Goal: Task Accomplishment & Management: Use online tool/utility

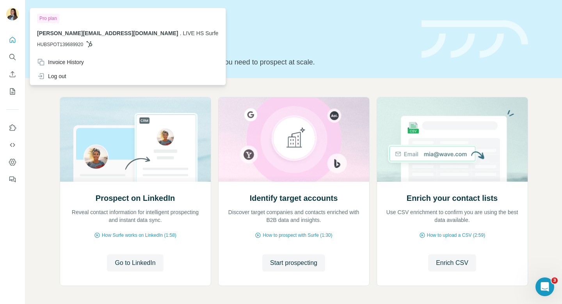
click at [12, 17] on img at bounding box center [12, 14] width 12 height 12
click at [69, 77] on div "Log out" at bounding box center [127, 76] width 191 height 14
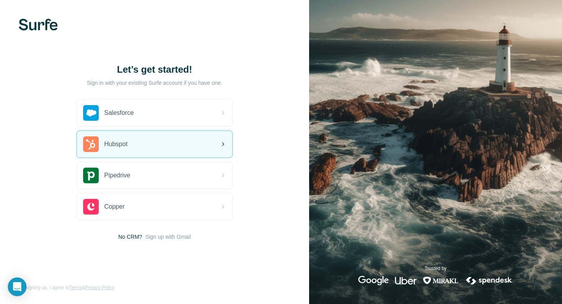
click at [185, 145] on div "Hubspot" at bounding box center [154, 144] width 155 height 27
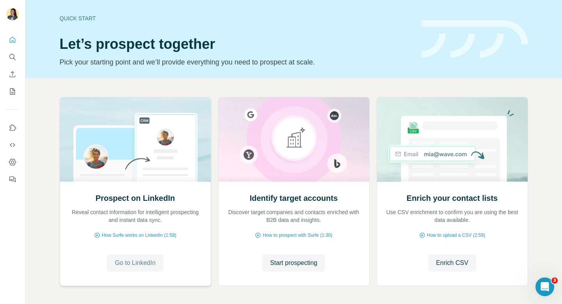
click at [130, 263] on span "Go to LinkedIn" at bounding box center [135, 262] width 41 height 9
click at [307, 263] on span "Start prospecting" at bounding box center [293, 262] width 47 height 9
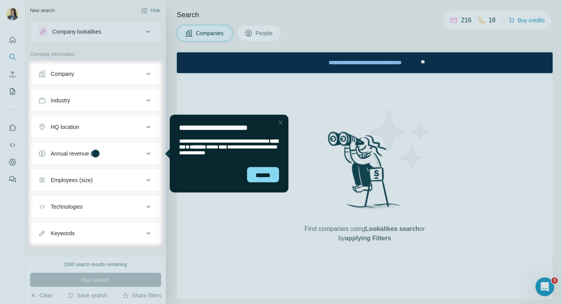
click at [281, 120] on div "Close Step" at bounding box center [280, 121] width 9 height 9
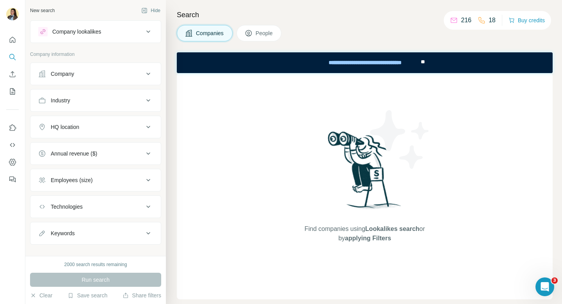
scroll to position [11, 0]
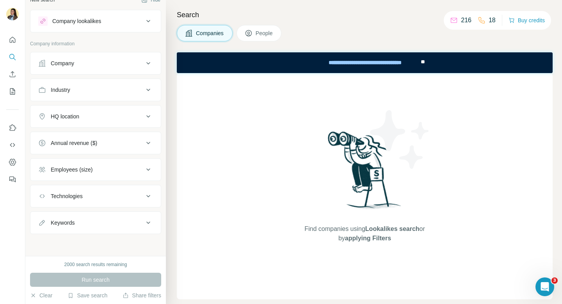
click at [109, 62] on div "Company" at bounding box center [90, 63] width 105 height 8
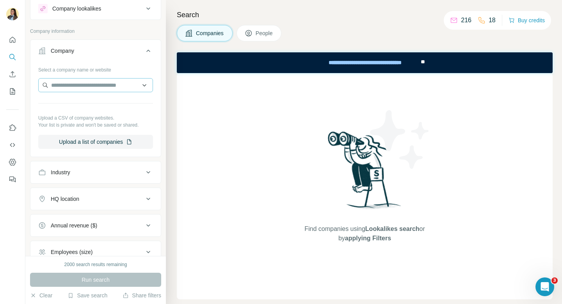
scroll to position [0, 0]
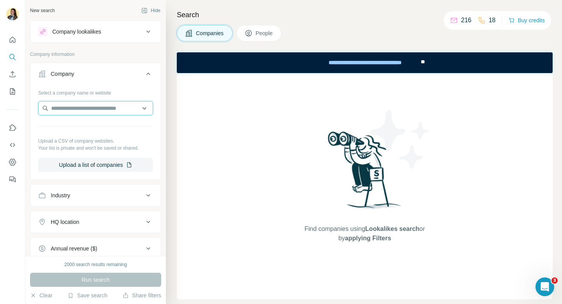
click at [78, 109] on input "text" at bounding box center [95, 108] width 115 height 14
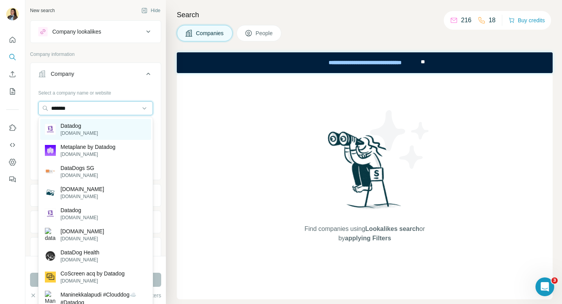
type input "*******"
click at [94, 131] on p "[DOMAIN_NAME]" at bounding box center [78, 133] width 37 height 7
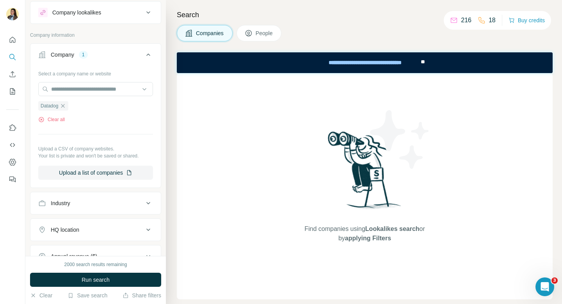
scroll to position [22, 0]
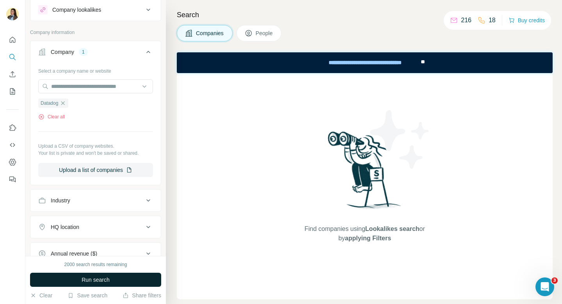
click at [87, 283] on span "Run search" at bounding box center [96, 279] width 28 height 8
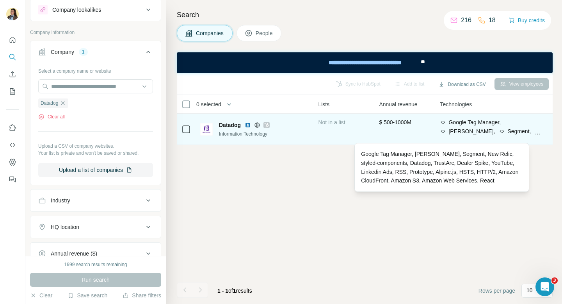
scroll to position [0, 305]
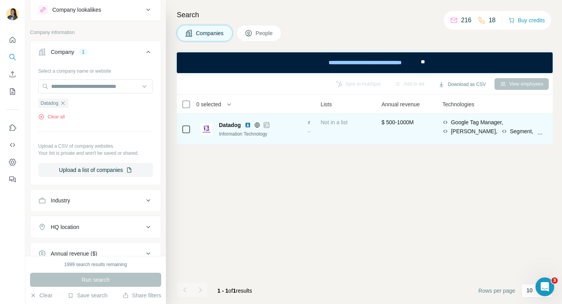
click at [250, 126] on img at bounding box center [248, 125] width 6 height 6
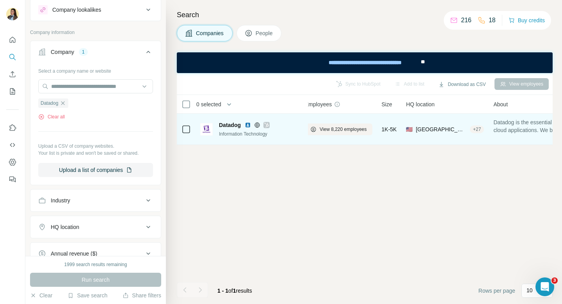
scroll to position [0, 0]
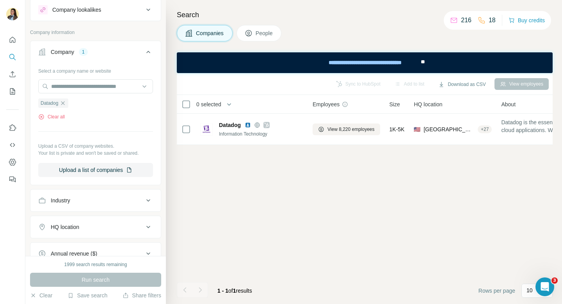
click at [357, 130] on span "View 8,220 employees" at bounding box center [350, 129] width 47 height 7
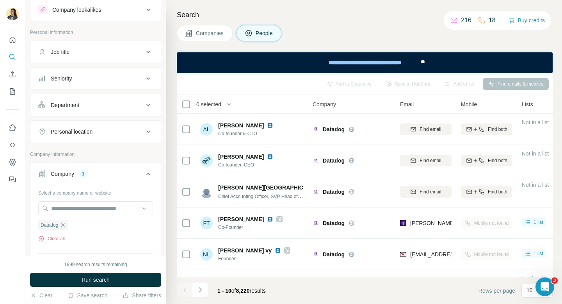
scroll to position [27, 0]
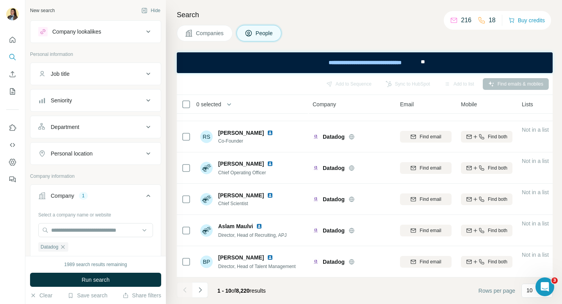
click at [107, 122] on button "Department" at bounding box center [95, 126] width 130 height 19
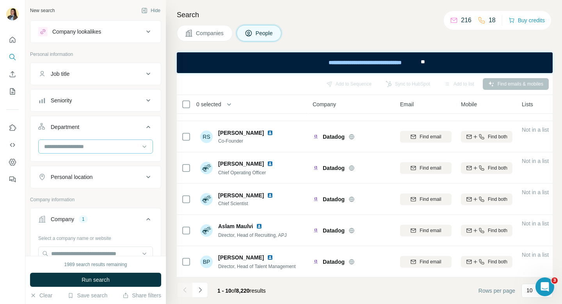
click at [96, 147] on input at bounding box center [91, 146] width 96 height 9
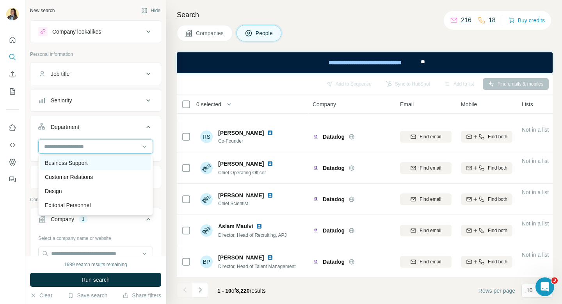
scroll to position [29, 0]
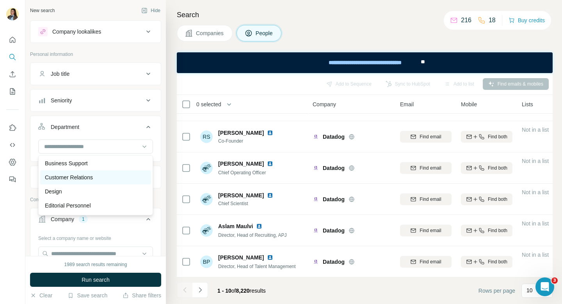
click at [79, 179] on p "Customer Relations" at bounding box center [69, 177] width 48 height 8
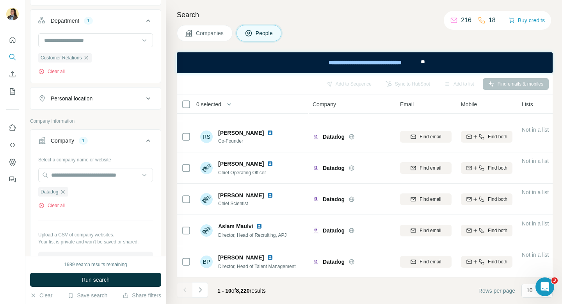
scroll to position [107, 0]
click at [109, 105] on button "Personal location" at bounding box center [95, 98] width 130 height 19
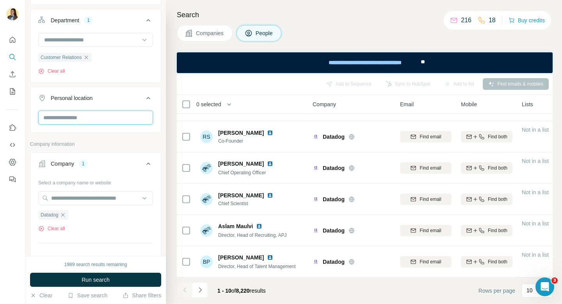
click at [87, 122] on input "text" at bounding box center [95, 117] width 115 height 14
type input "******"
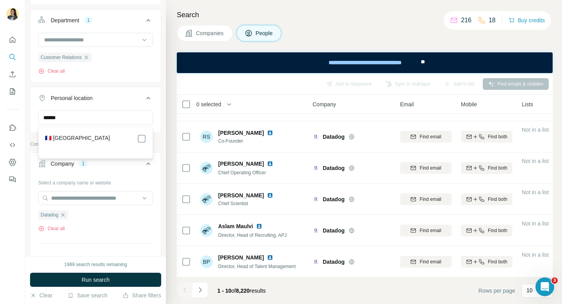
click at [101, 139] on div "🇫🇷 [GEOGRAPHIC_DATA]" at bounding box center [95, 138] width 101 height 9
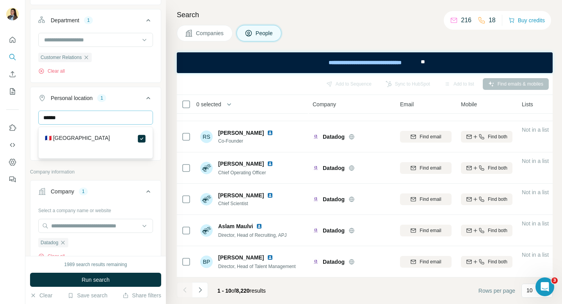
click at [118, 282] on button "Run search" at bounding box center [95, 279] width 131 height 14
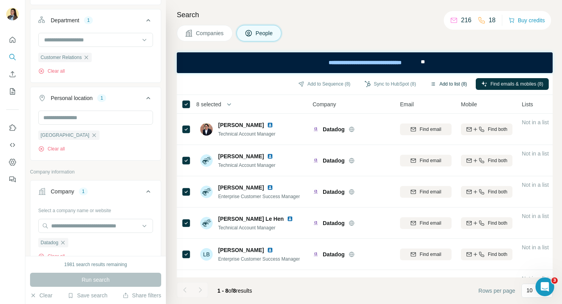
click at [445, 87] on button "Add to list (8)" at bounding box center [448, 84] width 48 height 12
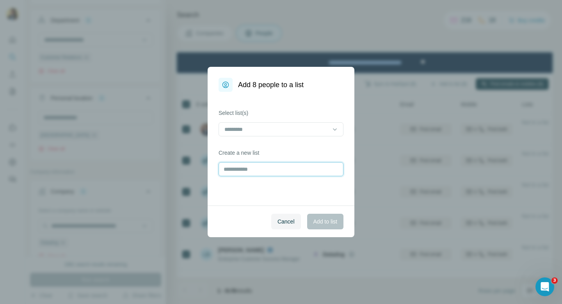
click at [243, 172] on input "text" at bounding box center [280, 169] width 125 height 14
type input "*******"
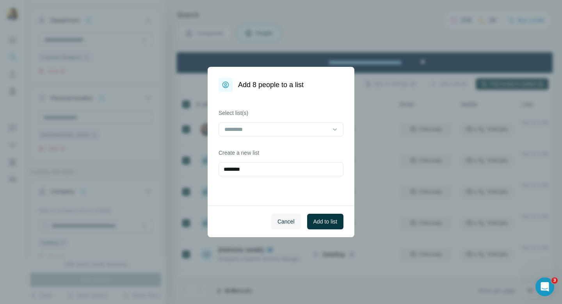
click at [332, 224] on span "Add to list" at bounding box center [325, 221] width 24 height 8
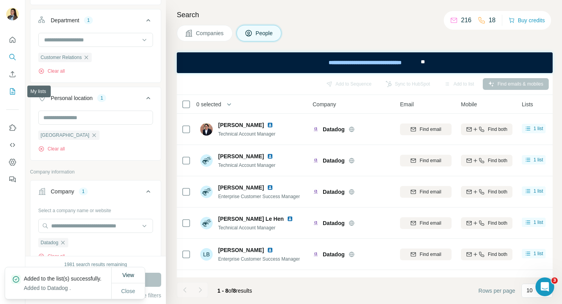
click at [11, 93] on icon "My lists" at bounding box center [13, 91] width 8 height 8
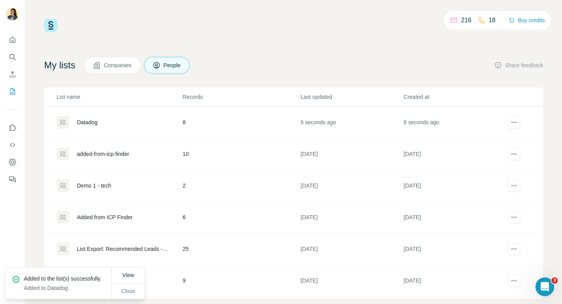
click at [91, 123] on div "Datadog" at bounding box center [87, 122] width 21 height 8
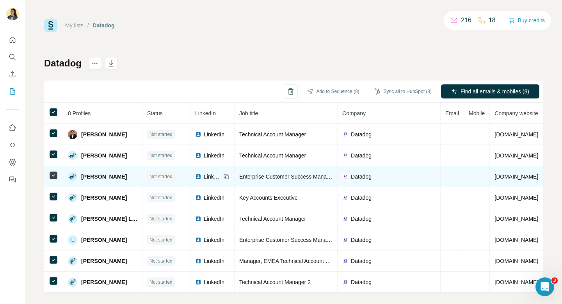
scroll to position [7, 0]
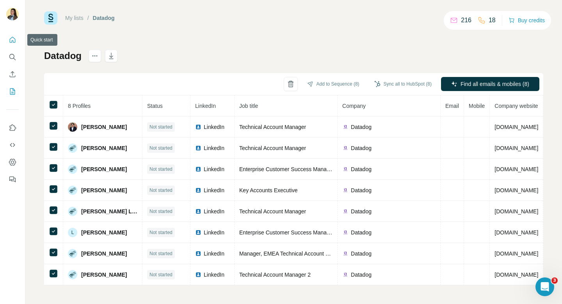
click at [12, 40] on icon "Quick start" at bounding box center [13, 40] width 8 height 8
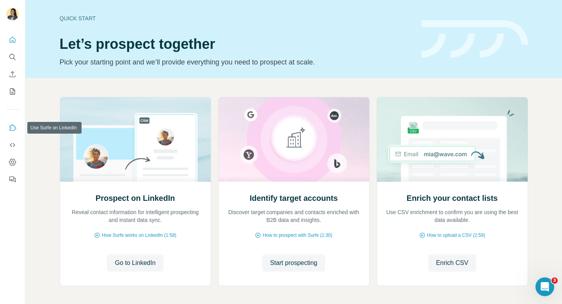
click at [12, 128] on icon "Use Surfe on LinkedIn" at bounding box center [13, 128] width 8 height 8
click at [13, 146] on icon "Use Surfe API" at bounding box center [12, 145] width 5 height 4
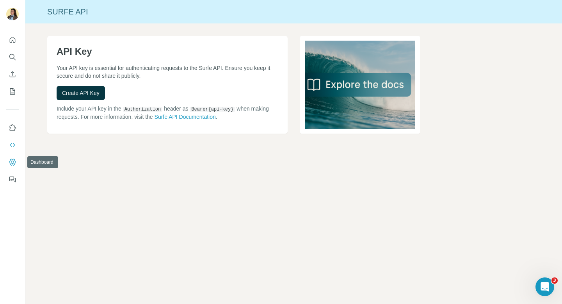
click at [11, 165] on icon "Dashboard" at bounding box center [13, 162] width 8 height 8
click at [11, 59] on icon "Search" at bounding box center [13, 57] width 8 height 8
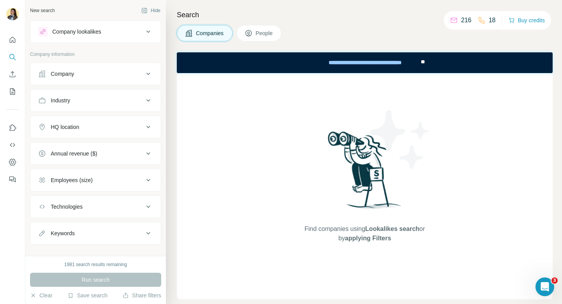
click at [124, 34] on div "Company lookalikes" at bounding box center [90, 31] width 105 height 9
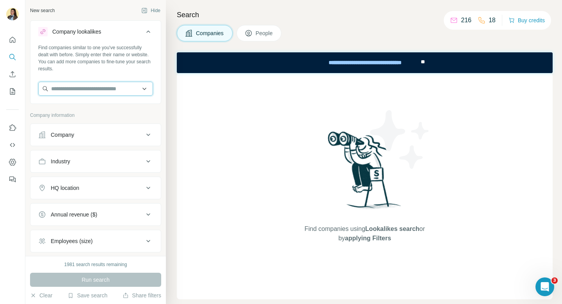
click at [90, 88] on input "text" at bounding box center [95, 89] width 115 height 14
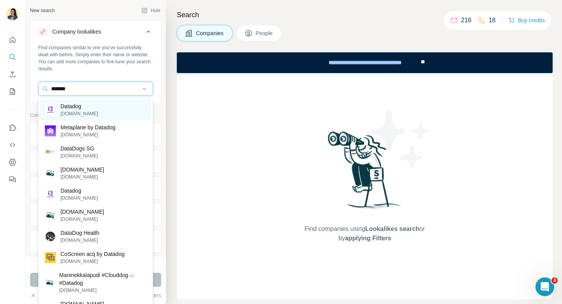
type input "*******"
click at [112, 107] on div "Datadog [DOMAIN_NAME]" at bounding box center [95, 109] width 111 height 21
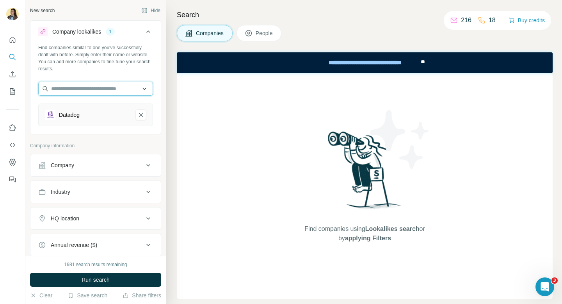
click at [87, 85] on input "text" at bounding box center [95, 89] width 115 height 14
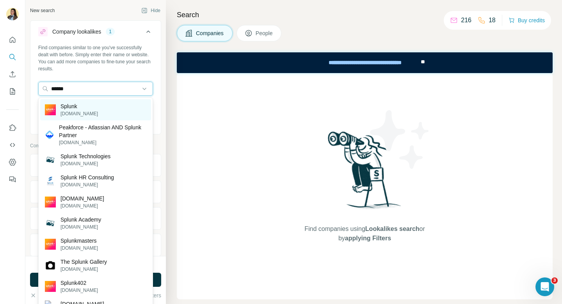
type input "******"
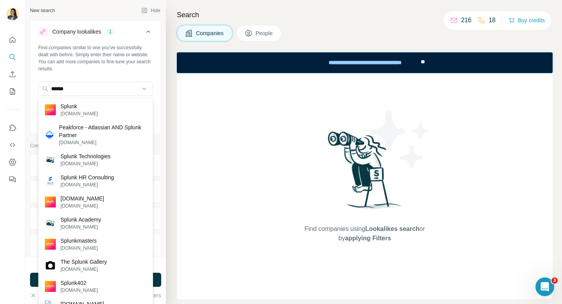
click at [106, 107] on div "Splunk [DOMAIN_NAME]" at bounding box center [95, 109] width 111 height 21
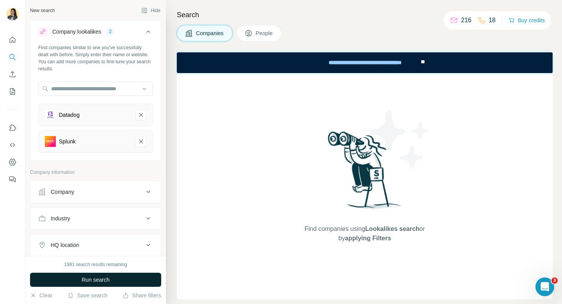
click at [121, 279] on button "Run search" at bounding box center [95, 279] width 131 height 14
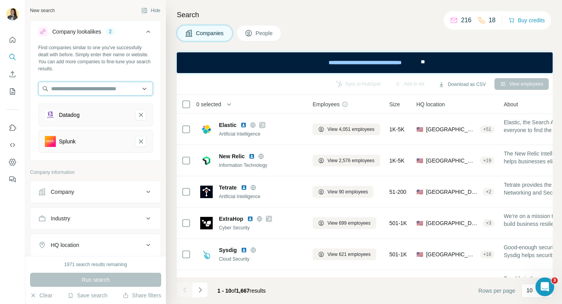
click at [88, 91] on input "text" at bounding box center [95, 89] width 115 height 14
click at [114, 72] on div "Find companies similar to one you've successfully dealt with before. Simply ent…" at bounding box center [95, 101] width 130 height 115
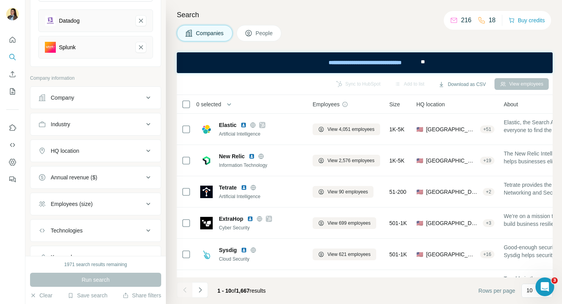
scroll to position [13, 0]
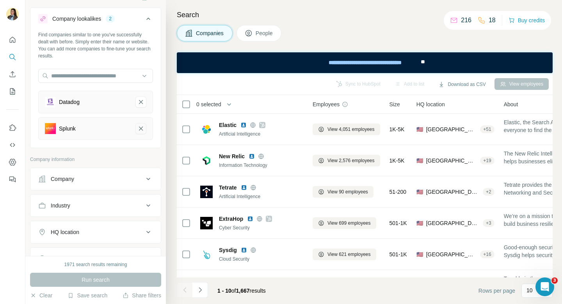
click at [141, 101] on icon "Datadog-remove-button" at bounding box center [140, 102] width 7 height 8
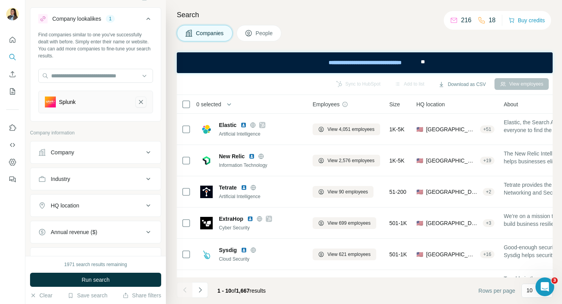
click at [144, 106] on button "Splunk-remove-button" at bounding box center [140, 101] width 11 height 11
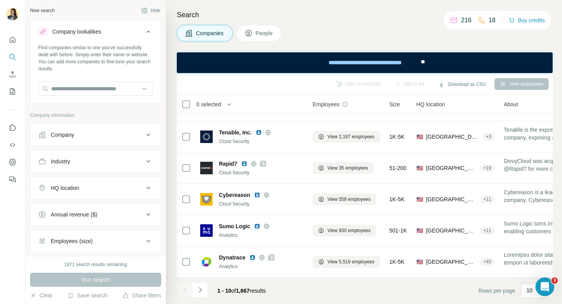
click at [349, 34] on div "Companies People" at bounding box center [365, 33] width 376 height 16
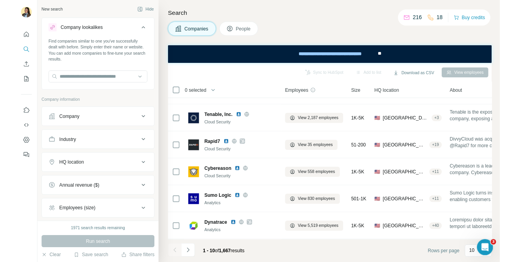
scroll to position [71, 0]
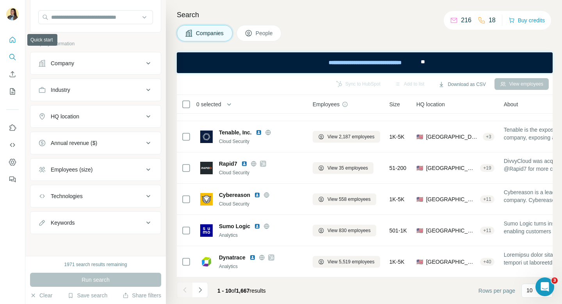
click at [9, 41] on icon "Quick start" at bounding box center [13, 40] width 8 height 8
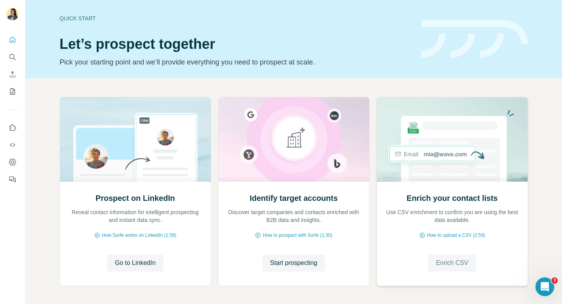
click at [462, 266] on span "Enrich CSV" at bounding box center [452, 262] width 32 height 9
